Goal: Task Accomplishment & Management: Use online tool/utility

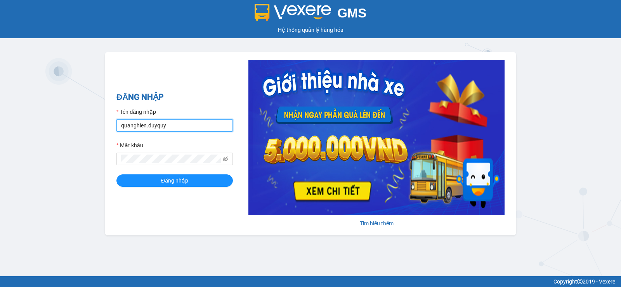
click at [212, 127] on input "quanghien.duyquy" at bounding box center [174, 125] width 116 height 12
click at [224, 122] on input "quanghien.duyquy" at bounding box center [174, 125] width 116 height 12
click at [225, 122] on input "quanghien.duyquy" at bounding box center [174, 125] width 116 height 12
click at [223, 123] on input "quanghien.duyquy" at bounding box center [174, 125] width 116 height 12
type input "q"
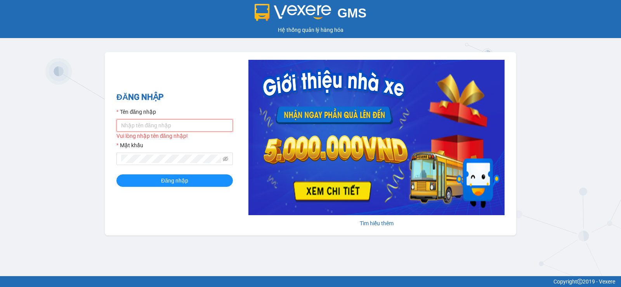
click at [221, 131] on input "Tên đăng nhập" at bounding box center [174, 125] width 116 height 12
type input "quyen.duyquy"
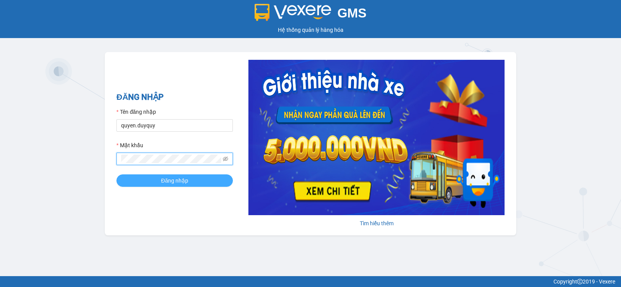
click at [225, 180] on button "Đăng nhập" at bounding box center [174, 180] width 116 height 12
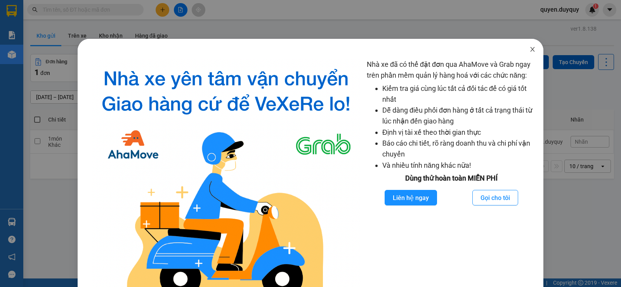
click at [530, 47] on icon "close" at bounding box center [533, 49] width 6 height 6
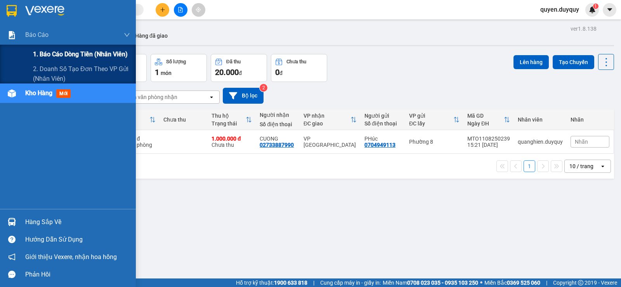
click at [62, 50] on span "1. Báo cáo dòng tiền (nhân viên)" at bounding box center [80, 54] width 95 height 10
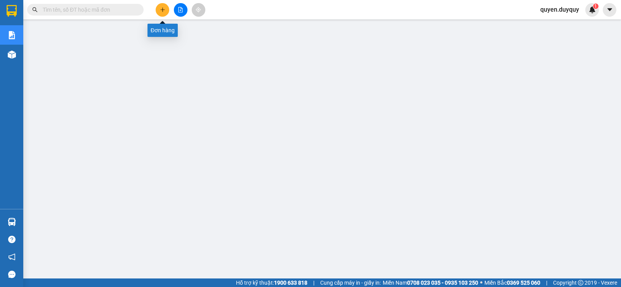
click at [161, 10] on icon "plus" at bounding box center [162, 9] width 5 height 5
